Goal: Find specific page/section: Find specific page/section

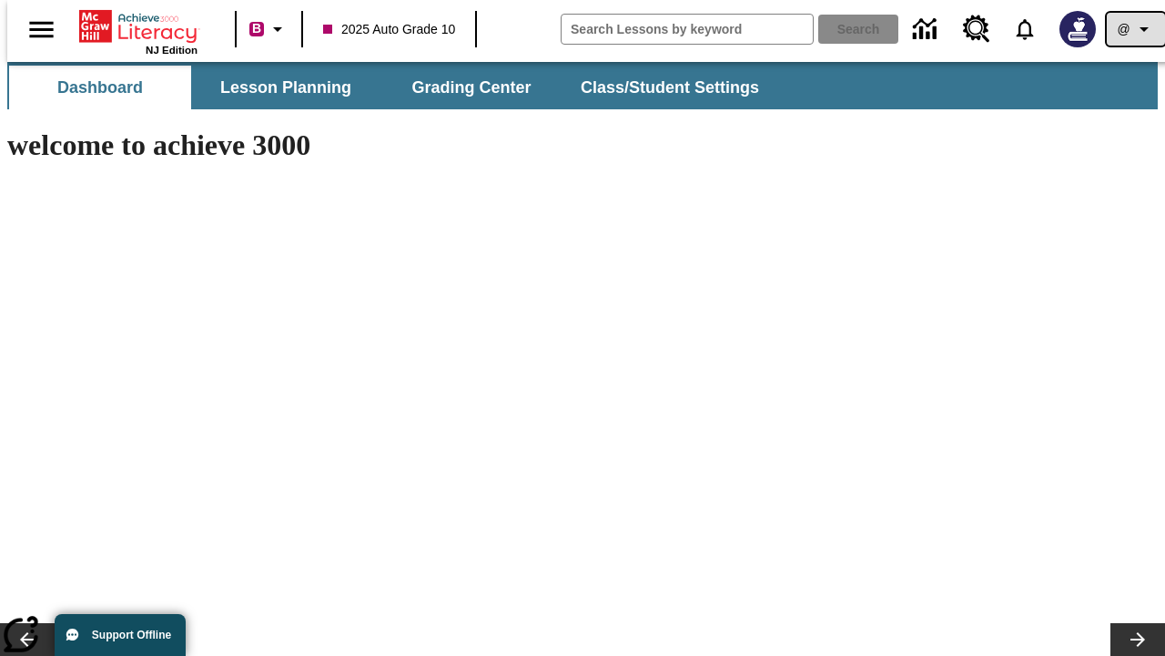
click at [1134, 29] on icon "Profile/Settings" at bounding box center [1145, 29] width 22 height 22
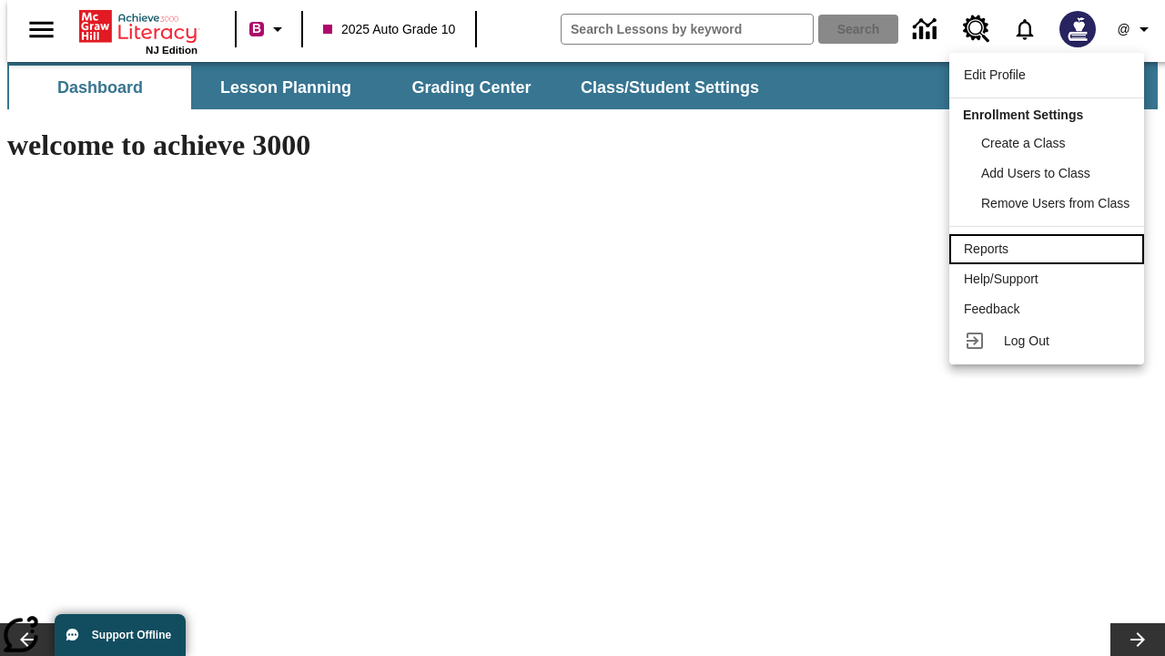
click at [1050, 249] on div "Reports" at bounding box center [1047, 248] width 166 height 19
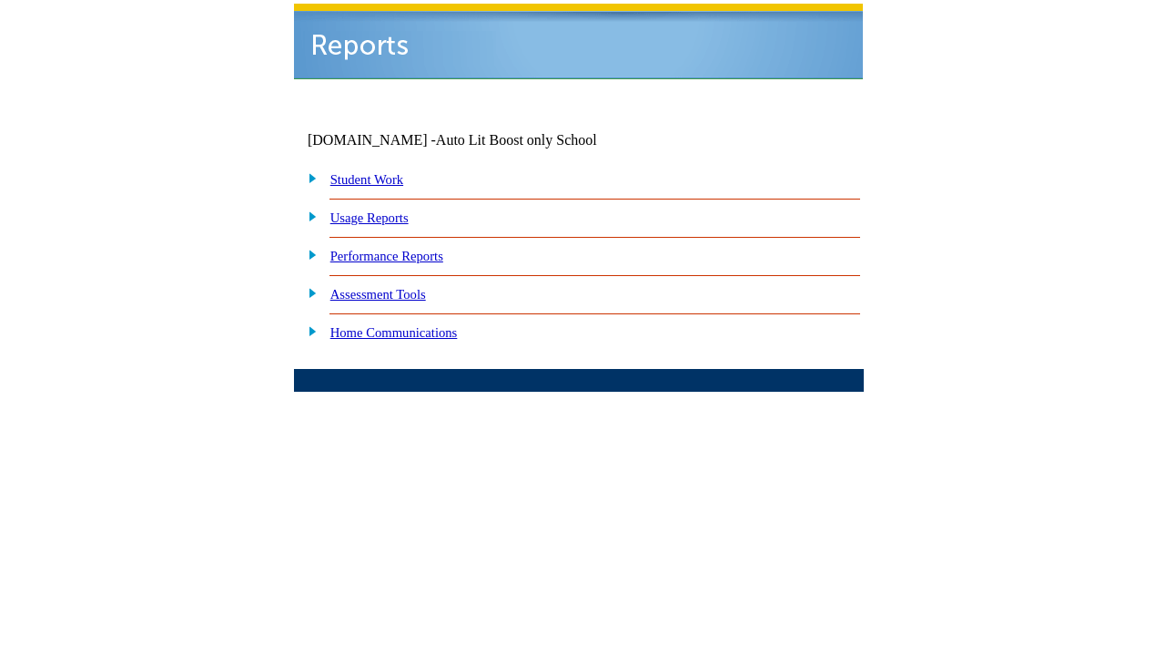
click at [405, 249] on link "Performance Reports" at bounding box center [387, 256] width 113 height 15
